Goal: Information Seeking & Learning: Learn about a topic

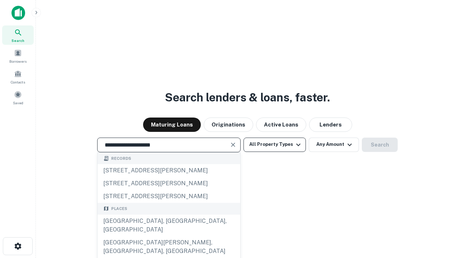
click at [169, 237] on div "Santa Monica, CA, USA" at bounding box center [169, 226] width 143 height 22
click at [275, 145] on button "All Property Types" at bounding box center [275, 145] width 62 height 14
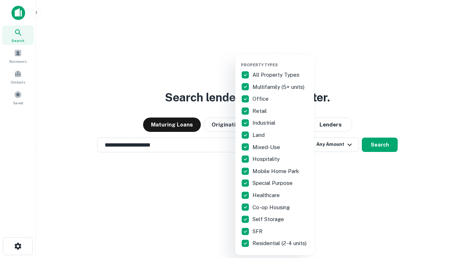
type input "**********"
click at [281, 60] on button "button" at bounding box center [280, 60] width 79 height 0
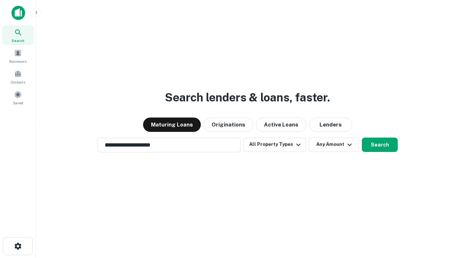
scroll to position [11, 0]
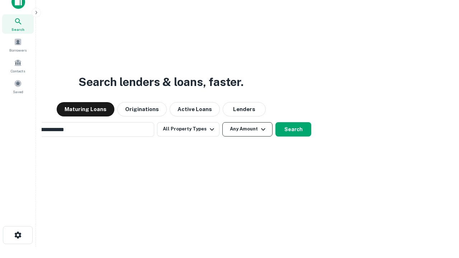
click at [223, 122] on button "Any Amount" at bounding box center [248, 129] width 50 height 14
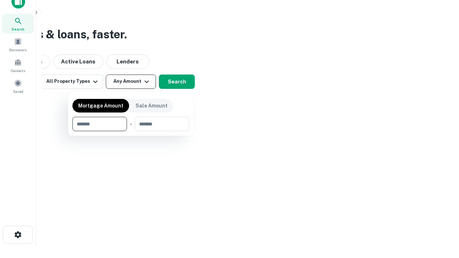
type input "*******"
click at [131, 131] on button "button" at bounding box center [130, 131] width 117 height 0
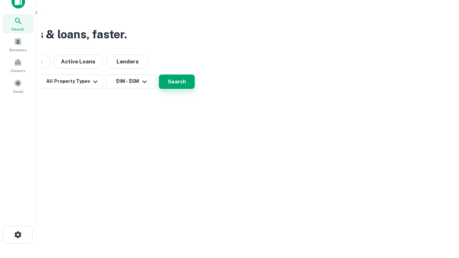
click at [195, 89] on button "Search" at bounding box center [177, 82] width 36 height 14
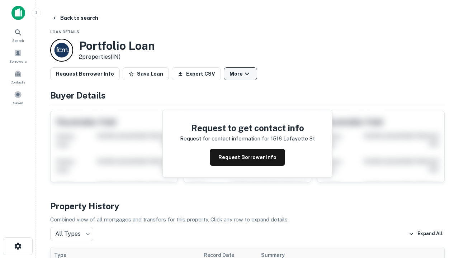
click at [240, 74] on button "More" at bounding box center [240, 73] width 33 height 13
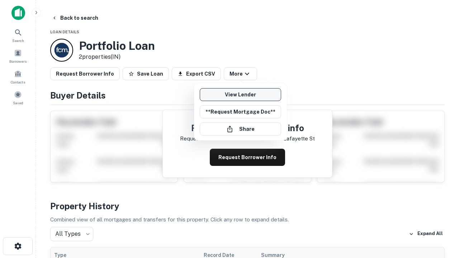
click at [240, 95] on link "View Lender" at bounding box center [240, 94] width 81 height 13
